Goal: Complete application form

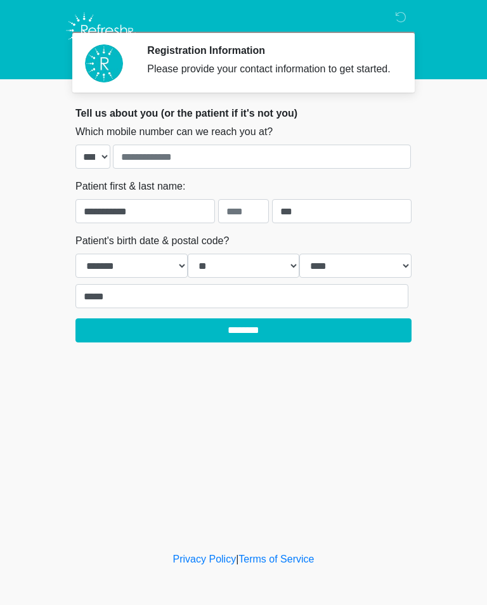
select select "*"
select select "**"
select select "****"
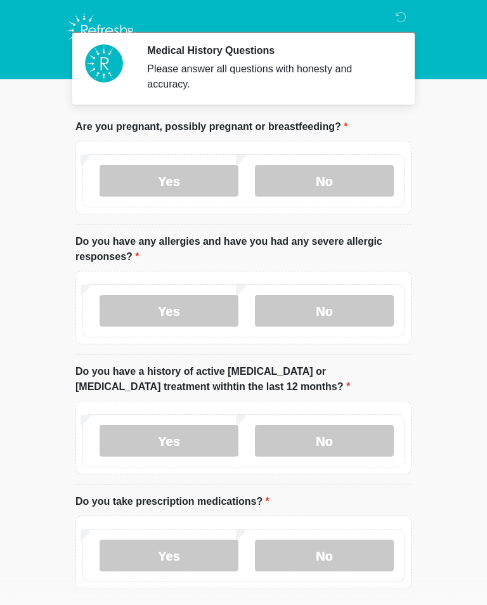
click at [336, 179] on label "No" at bounding box center [324, 181] width 139 height 32
click at [345, 309] on label "No" at bounding box center [324, 311] width 139 height 32
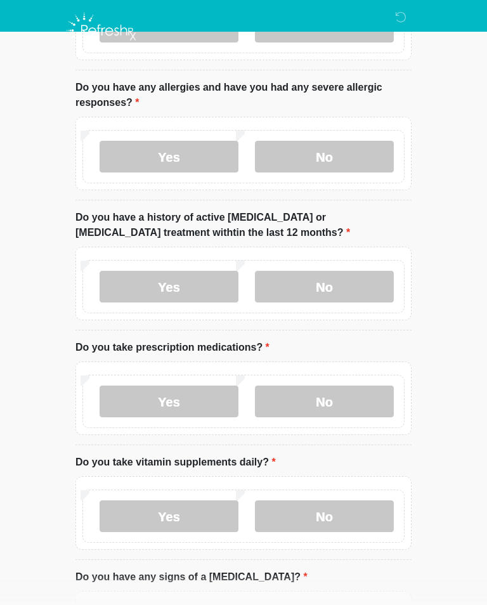
scroll to position [161, 0]
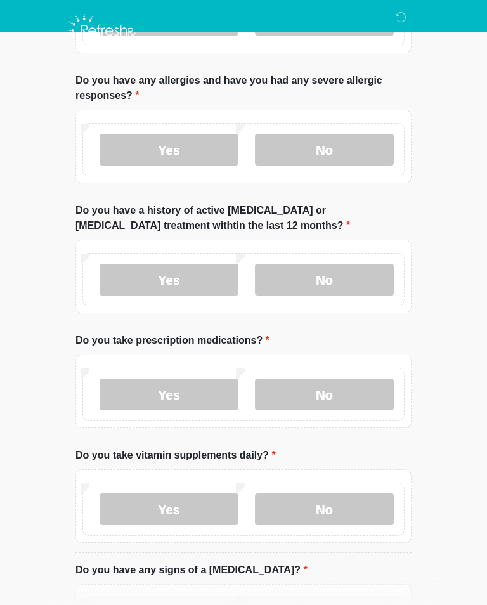
click at [340, 281] on label "No" at bounding box center [324, 280] width 139 height 32
click at [342, 393] on label "No" at bounding box center [324, 394] width 139 height 32
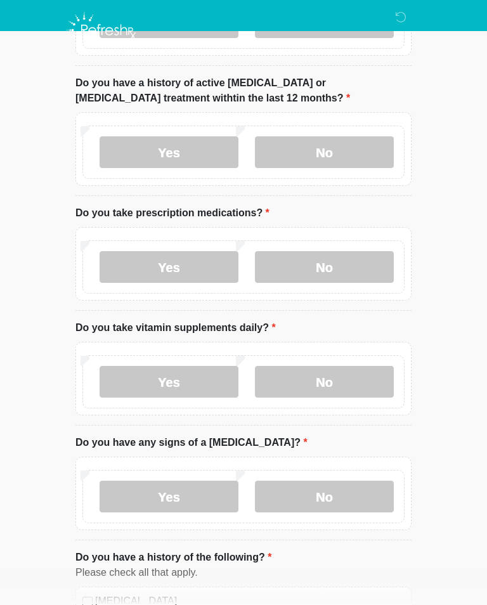
scroll to position [290, 0]
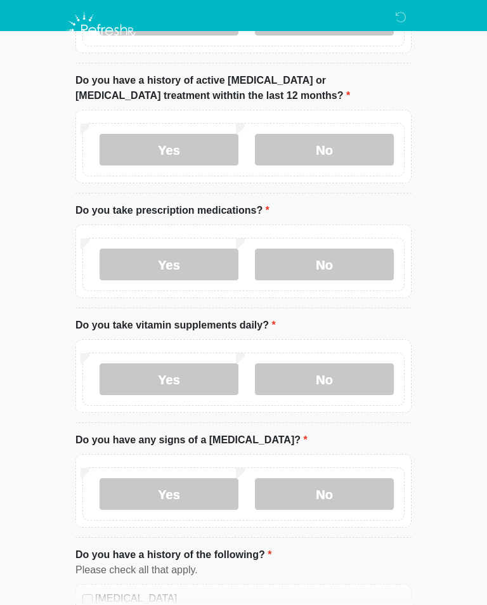
click at [188, 384] on label "Yes" at bounding box center [169, 380] width 139 height 32
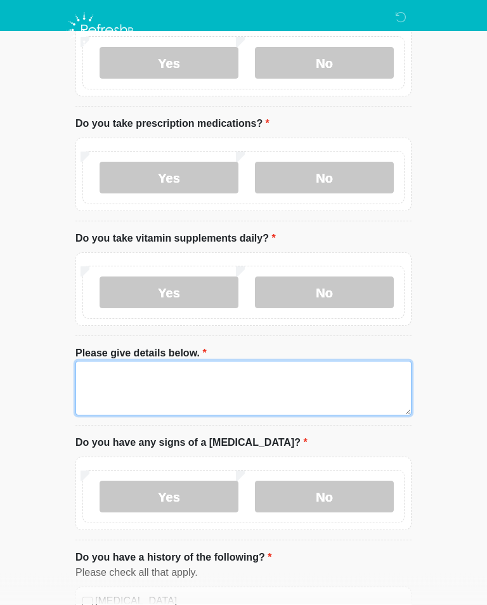
click at [145, 376] on textarea "Please give details below." at bounding box center [243, 388] width 336 height 55
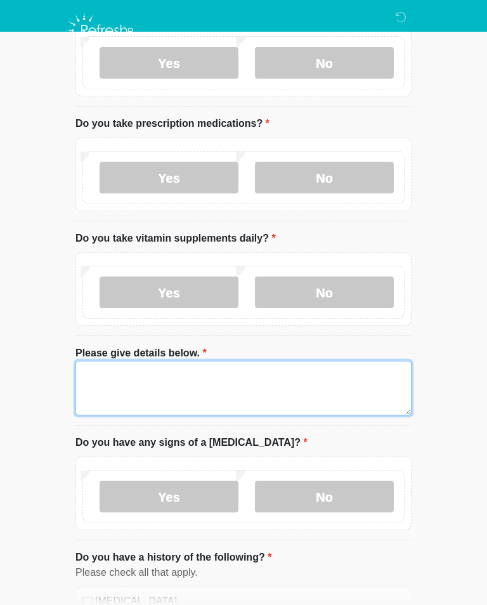
scroll to position [377, 0]
type textarea "*"
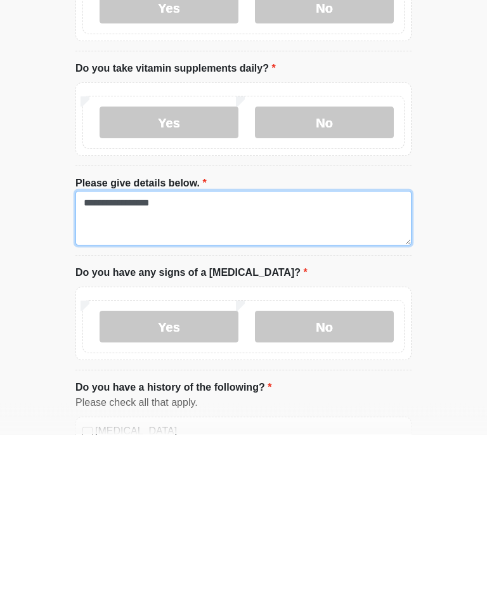
type textarea "**********"
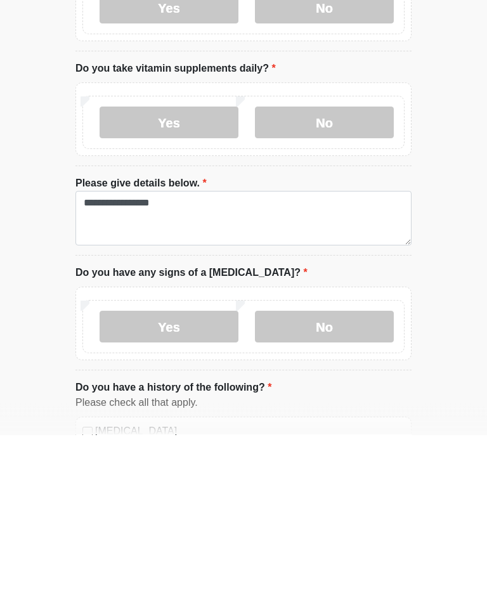
click at [340, 481] on label "No" at bounding box center [324, 497] width 139 height 32
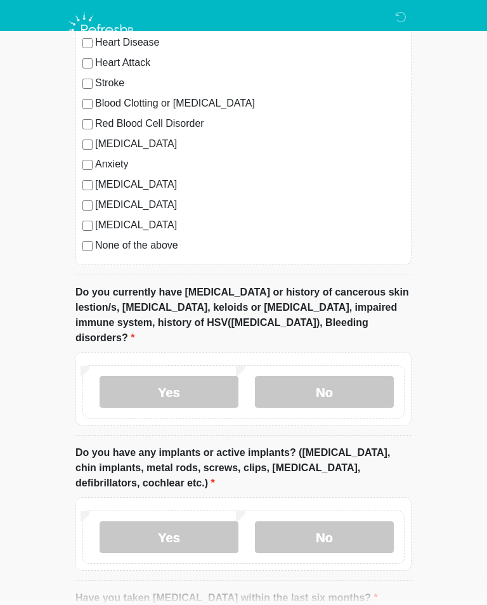
scroll to position [957, 0]
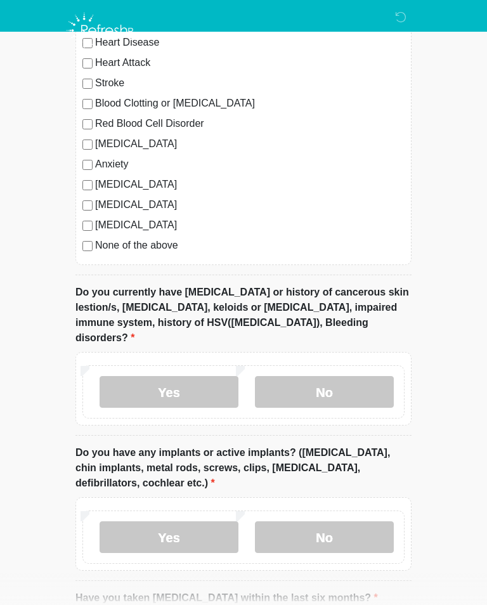
click at [356, 376] on label "No" at bounding box center [324, 392] width 139 height 32
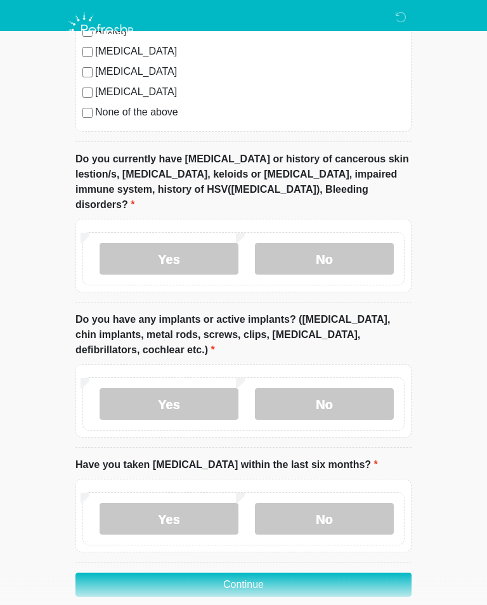
click at [358, 389] on label "No" at bounding box center [324, 405] width 139 height 32
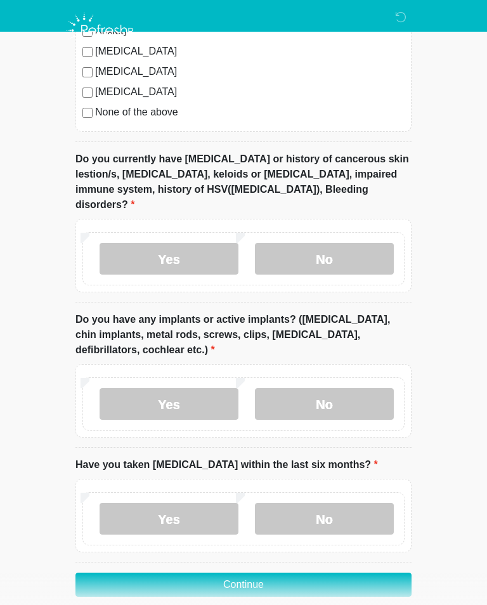
click at [358, 505] on label "No" at bounding box center [324, 519] width 139 height 32
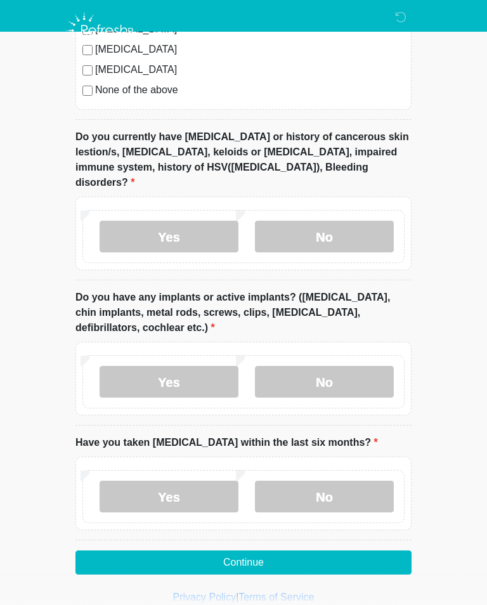
click at [320, 550] on button "Continue" at bounding box center [243, 562] width 336 height 24
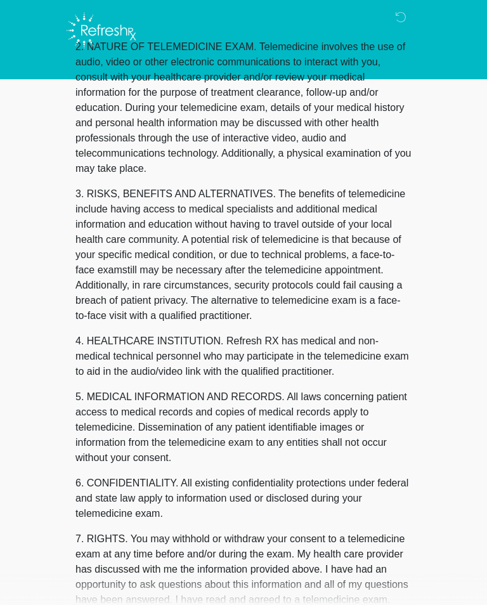
scroll to position [0, 0]
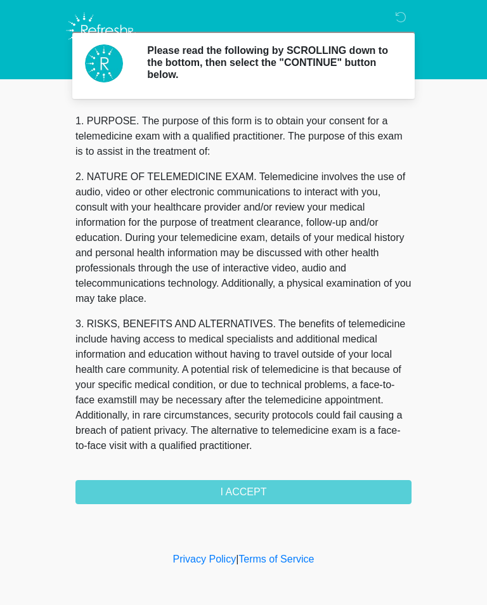
click at [338, 489] on div "1. PURPOSE. The purpose of this form is to obtain your consent for a telemedici…" at bounding box center [243, 308] width 336 height 390
click at [266, 490] on div "1. PURPOSE. The purpose of this form is to obtain your consent for a telemedici…" at bounding box center [243, 308] width 336 height 390
click at [252, 489] on div "1. PURPOSE. The purpose of this form is to obtain your consent for a telemedici…" at bounding box center [243, 308] width 336 height 390
click at [255, 495] on div "1. PURPOSE. The purpose of this form is to obtain your consent for a telemedici…" at bounding box center [243, 308] width 336 height 390
click at [262, 495] on div "1. PURPOSE. The purpose of this form is to obtain your consent for a telemedici…" at bounding box center [243, 308] width 336 height 390
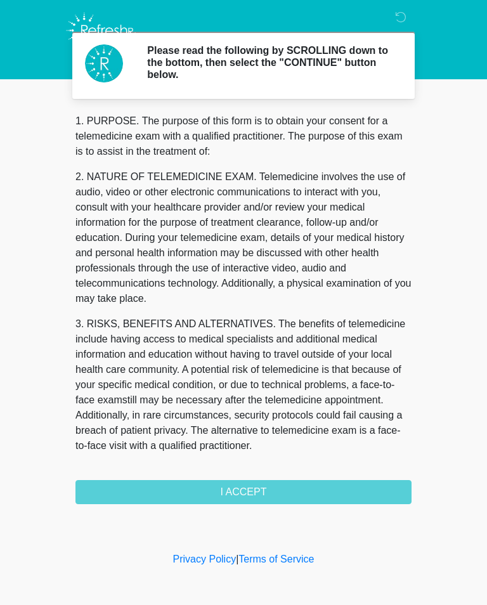
click at [261, 498] on div "1. PURPOSE. The purpose of this form is to obtain your consent for a telemedici…" at bounding box center [243, 308] width 336 height 390
click at [261, 490] on div "1. PURPOSE. The purpose of this form is to obtain your consent for a telemedici…" at bounding box center [243, 308] width 336 height 390
click at [265, 489] on div "1. PURPOSE. The purpose of this form is to obtain your consent for a telemedici…" at bounding box center [243, 308] width 336 height 390
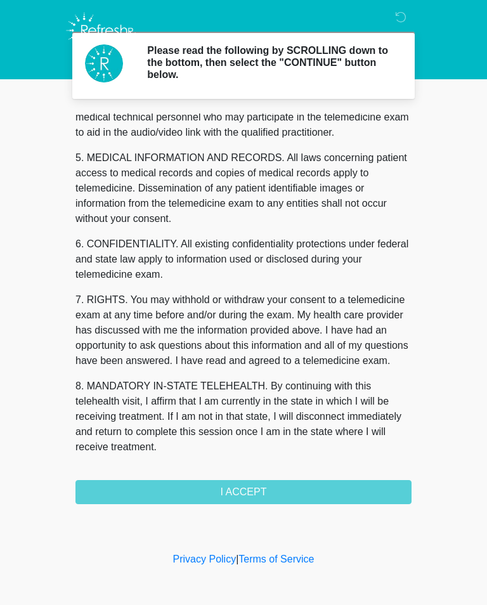
scroll to position [384, 0]
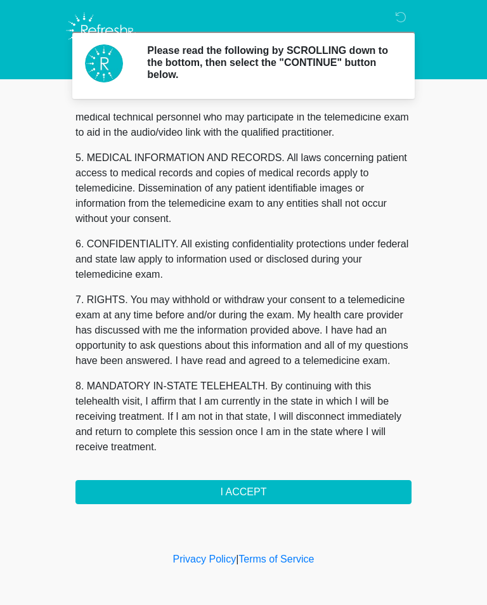
click at [274, 489] on button "I ACCEPT" at bounding box center [243, 492] width 336 height 24
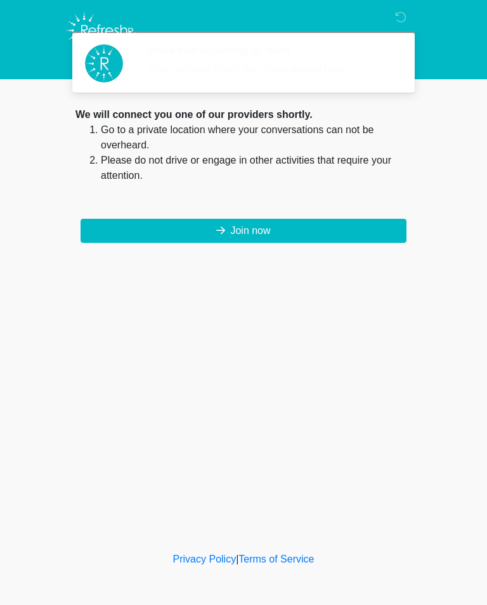
scroll to position [0, 0]
click at [313, 228] on button "Join now" at bounding box center [244, 231] width 326 height 24
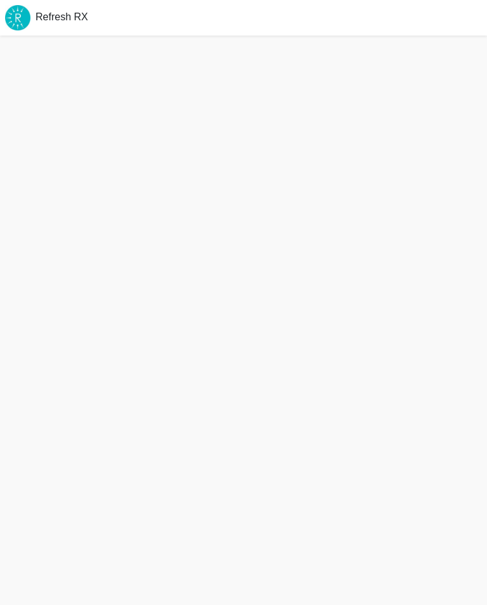
scroll to position [4, 0]
